Goal: Information Seeking & Learning: Learn about a topic

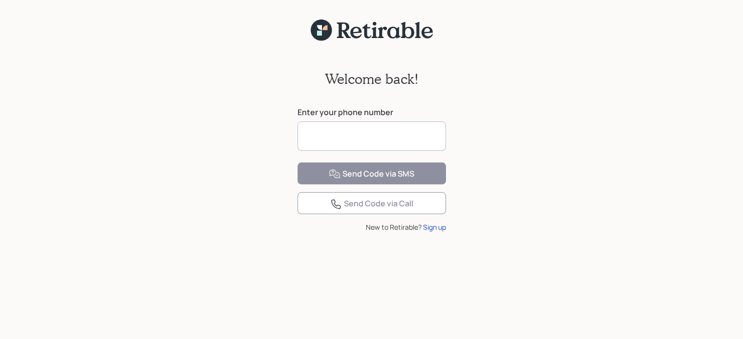
click at [423, 142] on input at bounding box center [371, 136] width 148 height 29
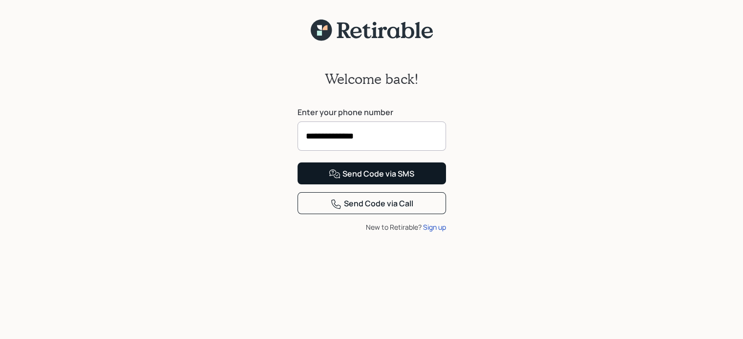
type input "**********"
click at [384, 180] on div "Send Code via SMS" at bounding box center [371, 174] width 85 height 12
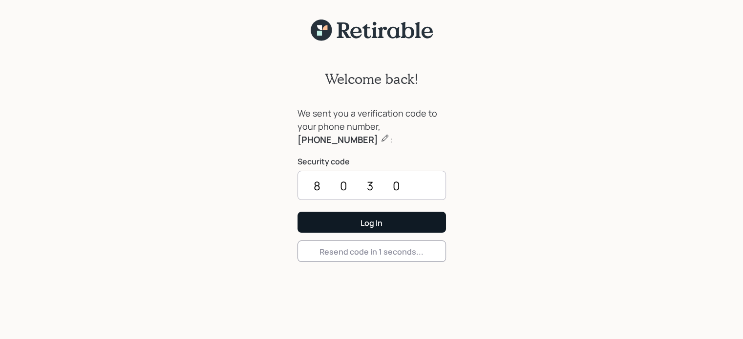
type input "8030"
click at [387, 221] on button "Log In" at bounding box center [371, 222] width 148 height 21
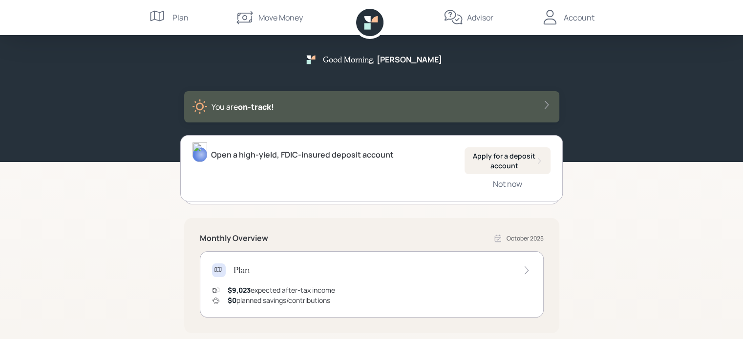
click at [601, 197] on div "Good Morning , [PERSON_NAME] are on‑track! Open a high-yield, FDIC-insured depo…" at bounding box center [371, 303] width 743 height 606
click at [547, 103] on icon at bounding box center [547, 105] width 10 height 10
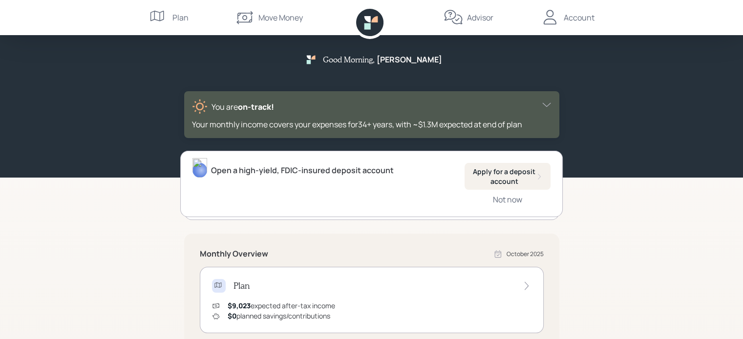
click at [575, 21] on div "Account" at bounding box center [579, 18] width 31 height 12
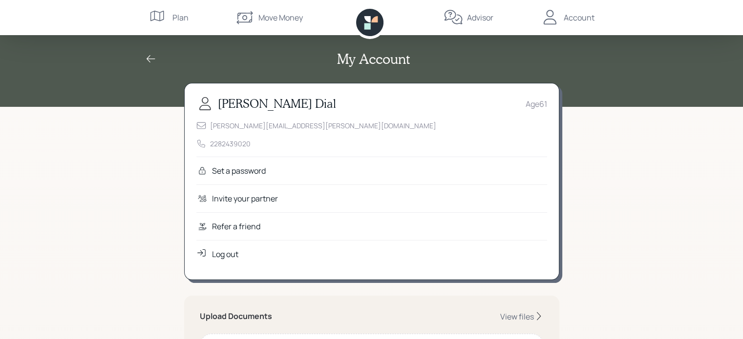
click at [179, 18] on div "Plan" at bounding box center [180, 18] width 16 height 12
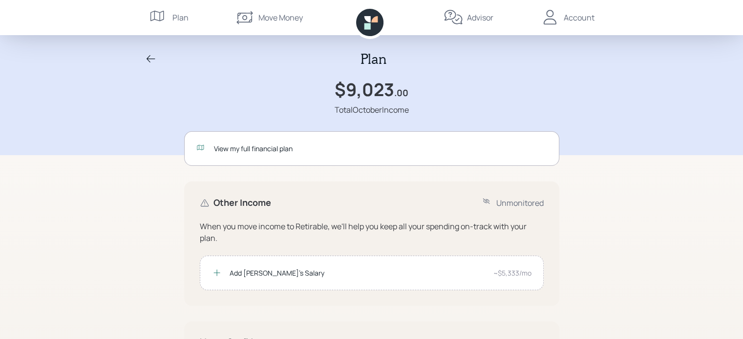
click at [150, 58] on icon at bounding box center [151, 58] width 9 height 7
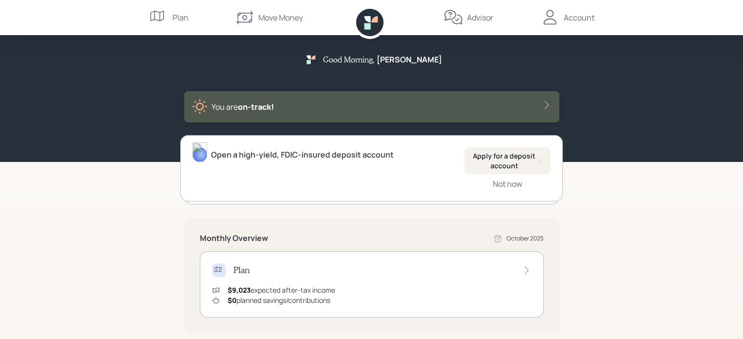
click at [203, 181] on div "Open a high-yield, FDIC-insured deposit account Apply for a deposit account Not…" at bounding box center [371, 168] width 382 height 66
click at [144, 225] on div "Good Morning , [PERSON_NAME] are on‑track! Open a high-yield, FDIC-insured depo…" at bounding box center [371, 303] width 743 height 606
click at [529, 270] on icon at bounding box center [527, 271] width 10 height 10
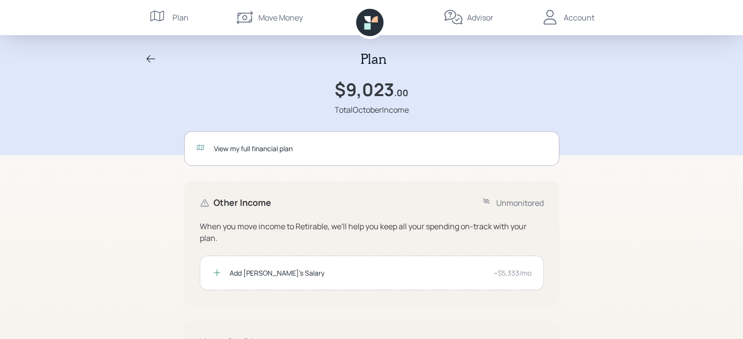
click at [621, 253] on div "Plan $9,023 .00 Total October Income View my full financial plan Other Income U…" at bounding box center [371, 231] width 743 height 462
click at [148, 56] on icon at bounding box center [151, 59] width 12 height 12
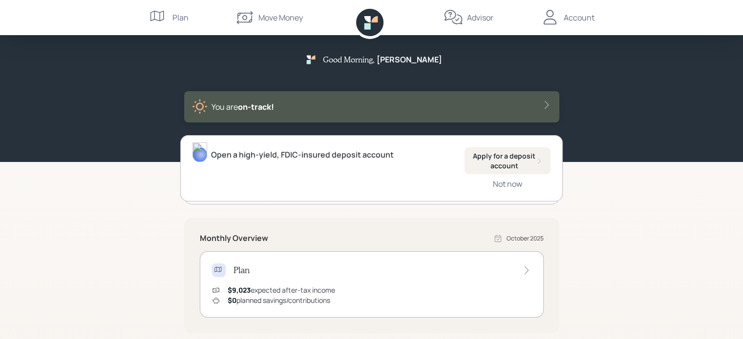
click at [526, 267] on icon at bounding box center [527, 271] width 10 height 10
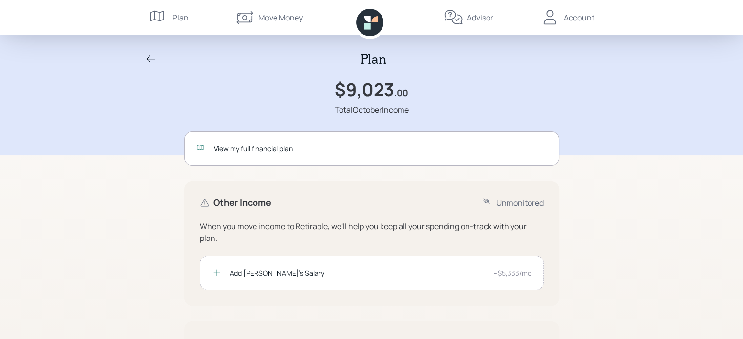
click at [252, 150] on div "View my full financial plan" at bounding box center [380, 149] width 333 height 10
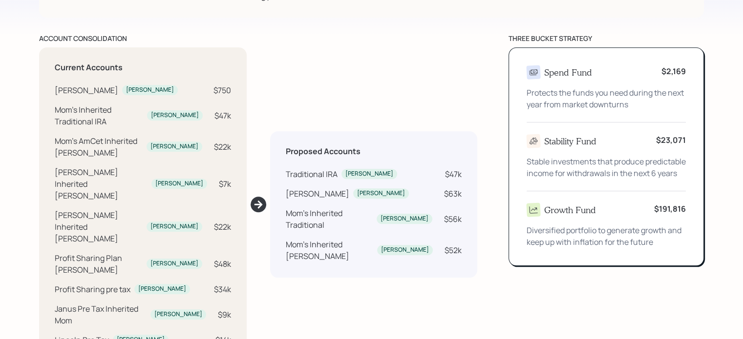
scroll to position [918, 0]
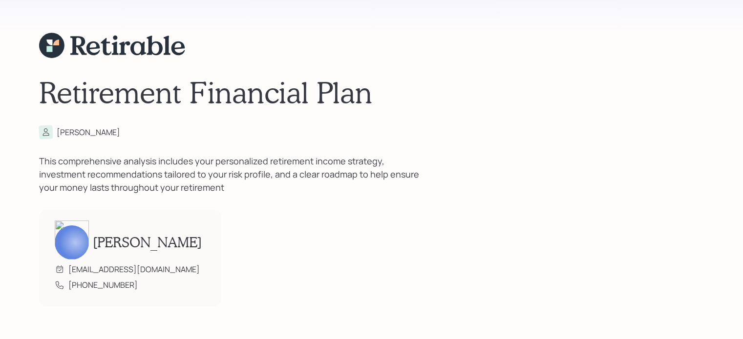
scroll to position [0, 0]
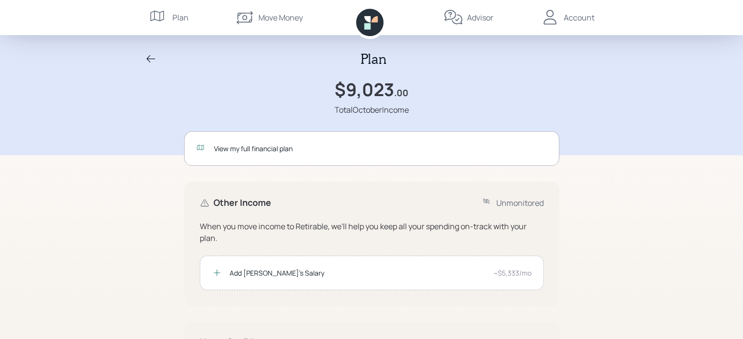
click at [551, 21] on icon at bounding box center [550, 18] width 20 height 20
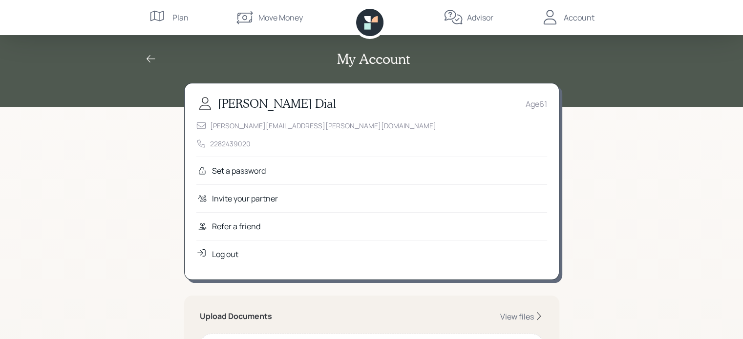
click at [217, 255] on div "Log out" at bounding box center [225, 255] width 26 height 12
